Goal: Obtain resource: Download file/media

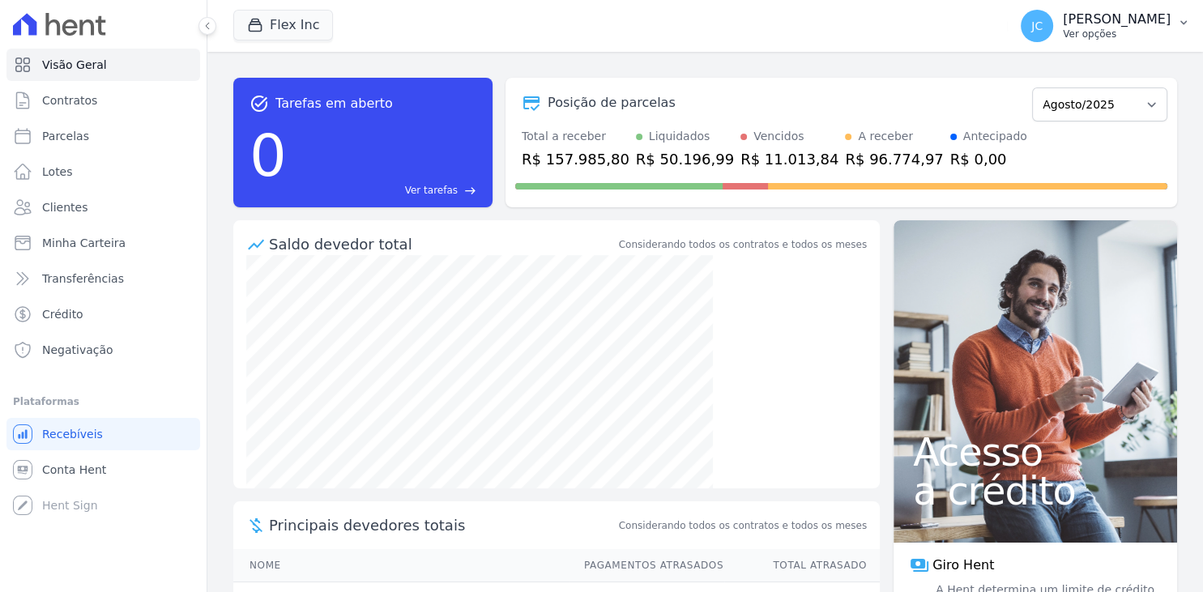
click at [1122, 34] on p "Ver opções" at bounding box center [1117, 34] width 108 height 13
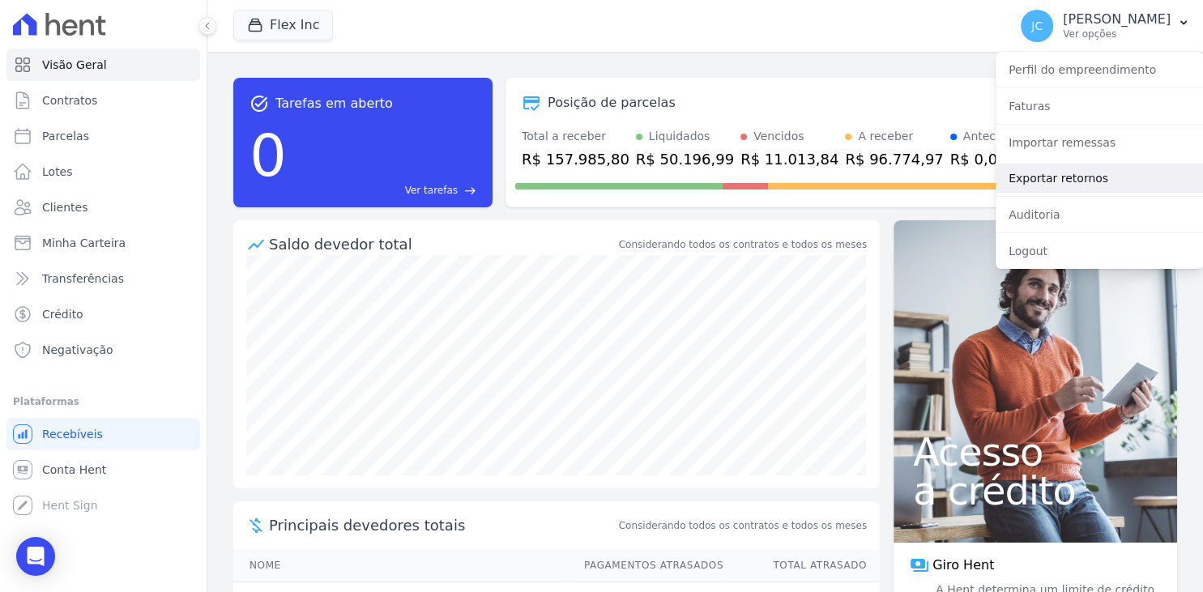
click at [1070, 181] on link "Exportar retornos" at bounding box center [1099, 178] width 207 height 29
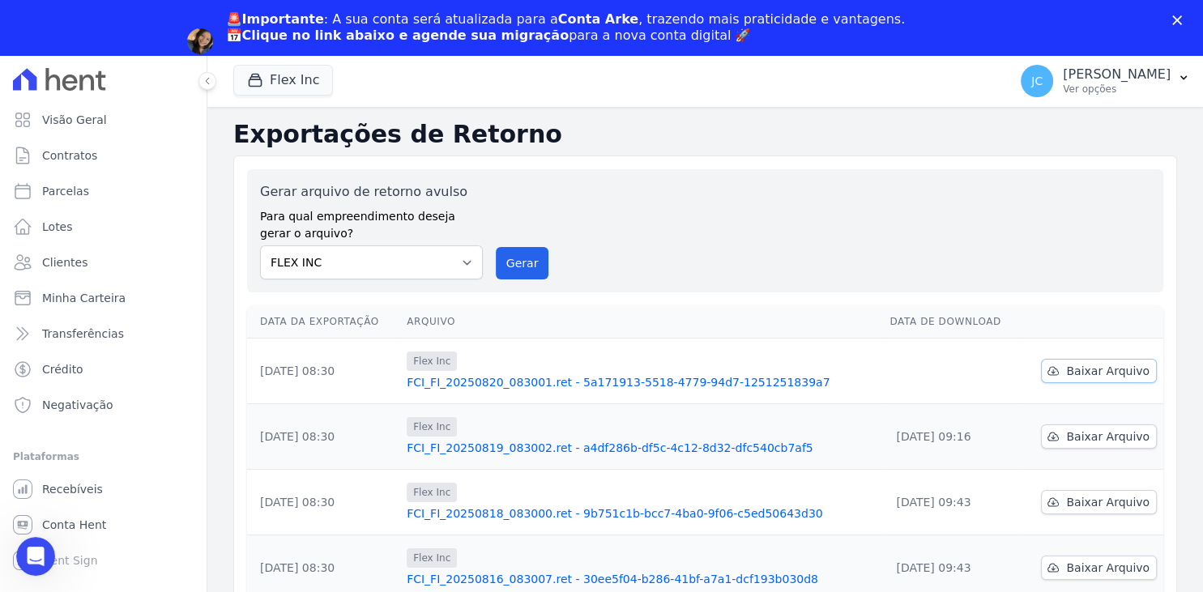
click at [1082, 368] on span "Baixar Arquivo" at bounding box center [1107, 371] width 83 height 16
click at [676, 224] on div "Gerar arquivo de retorno avulso Para qual empreendimento deseja gerar o arquivo…" at bounding box center [705, 230] width 891 height 97
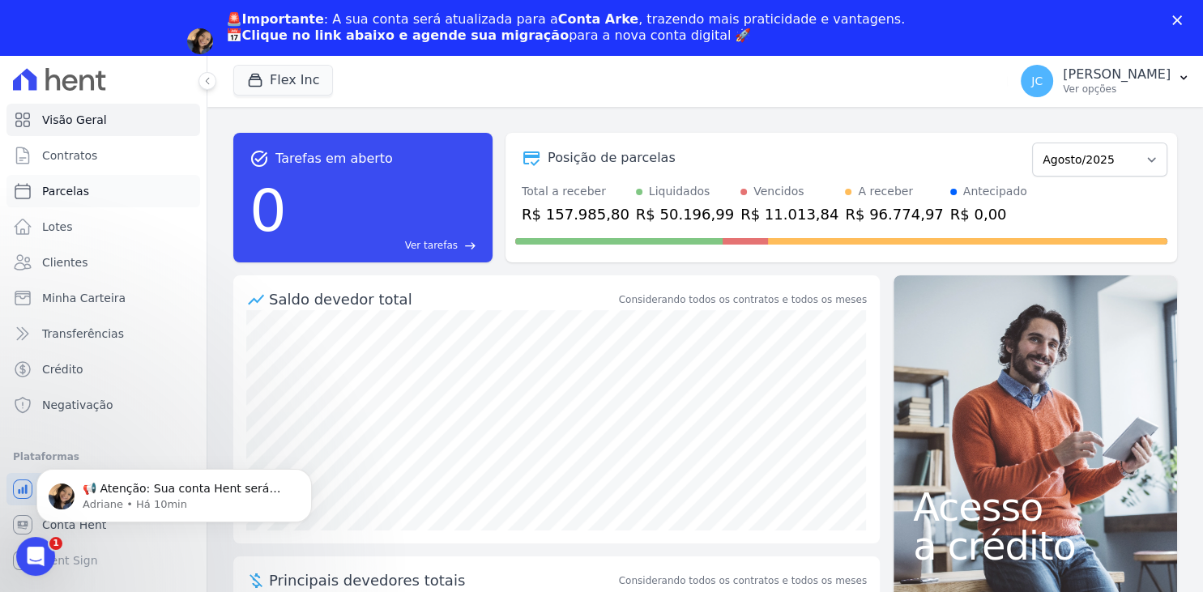
click at [109, 198] on link "Parcelas" at bounding box center [103, 191] width 194 height 32
select select
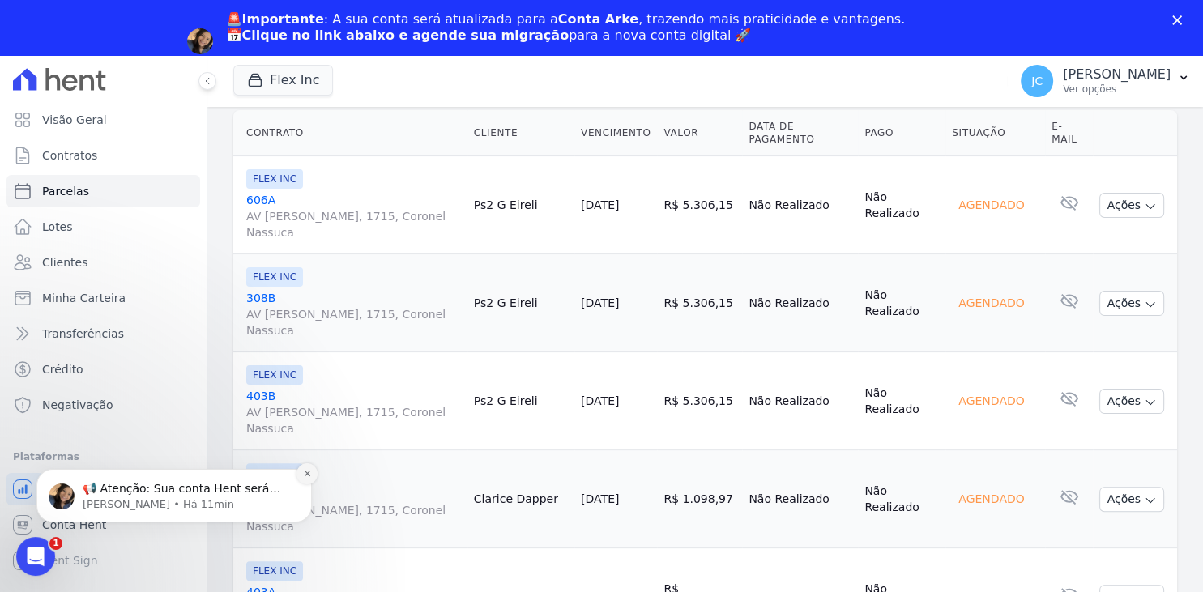
click at [305, 477] on icon "Dismiss notification" at bounding box center [307, 473] width 9 height 9
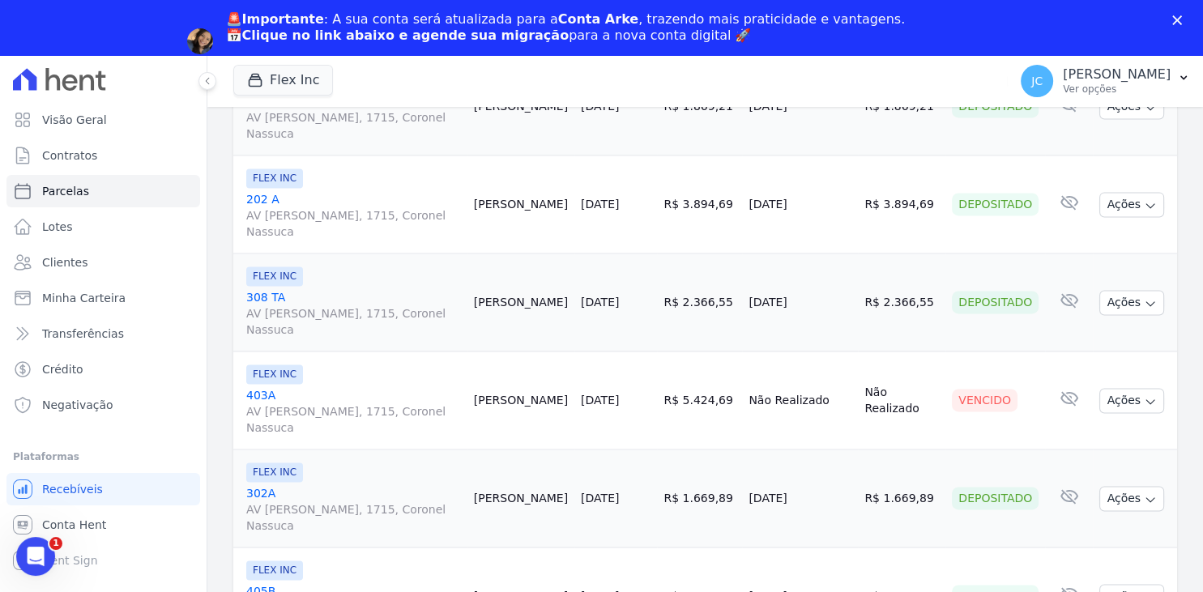
scroll to position [2402, 0]
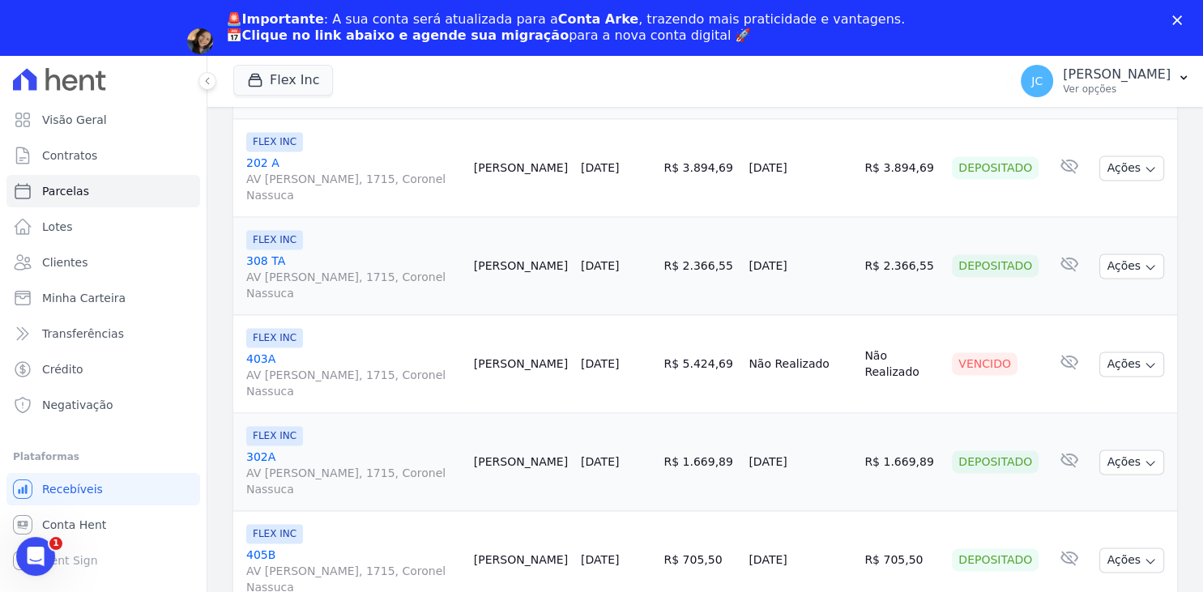
click at [1178, 24] on icon "Fechar" at bounding box center [1178, 20] width 10 height 10
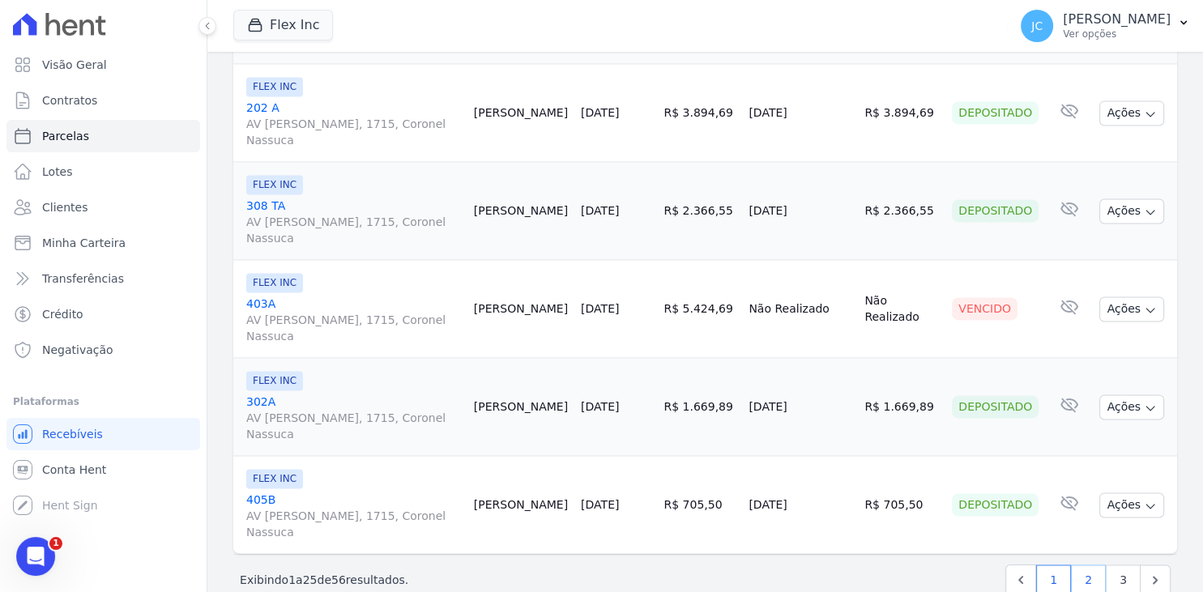
click at [1097, 565] on link "2" at bounding box center [1088, 580] width 35 height 31
select select
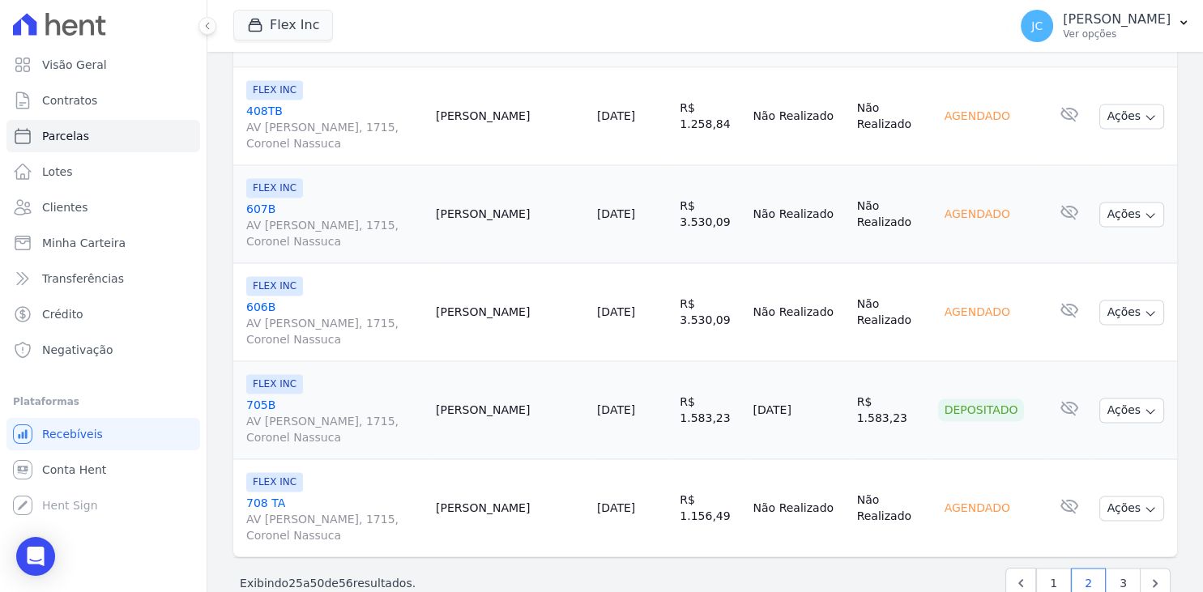
scroll to position [2418, 0]
